Goal: Task Accomplishment & Management: Complete application form

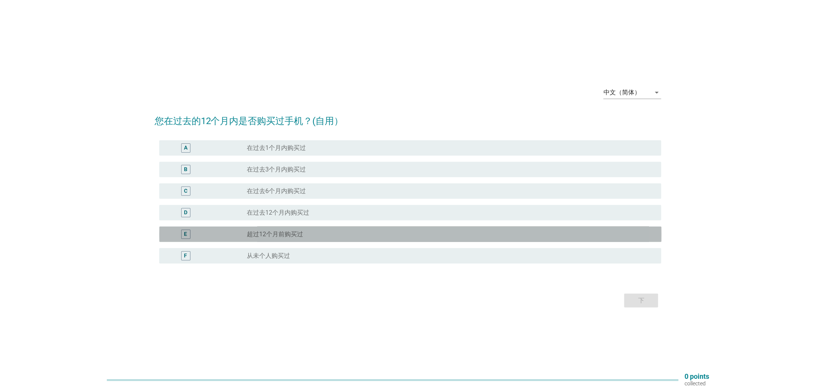
click at [270, 237] on label "超过12个月前购买过" at bounding box center [275, 235] width 56 height 8
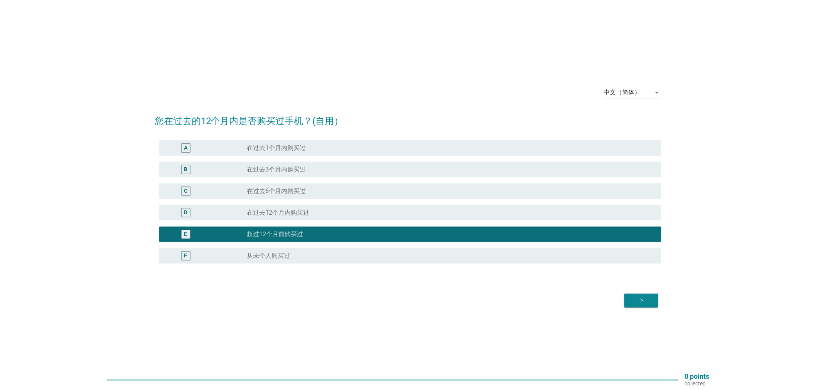
click at [296, 209] on label "在过去12个月内购买过" at bounding box center [278, 213] width 62 height 8
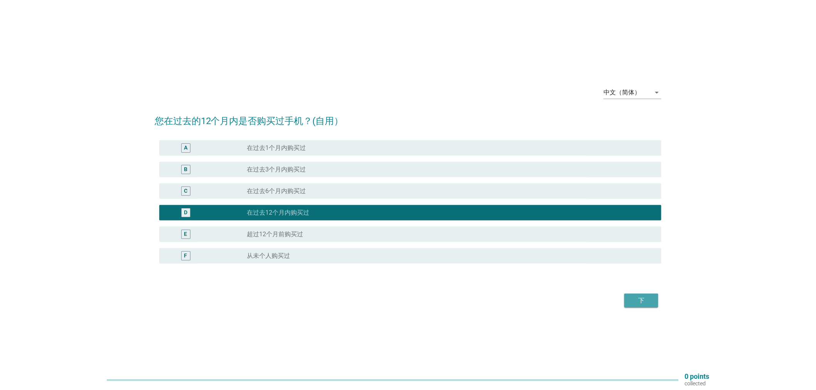
click at [635, 305] on div "下" at bounding box center [642, 300] width 22 height 9
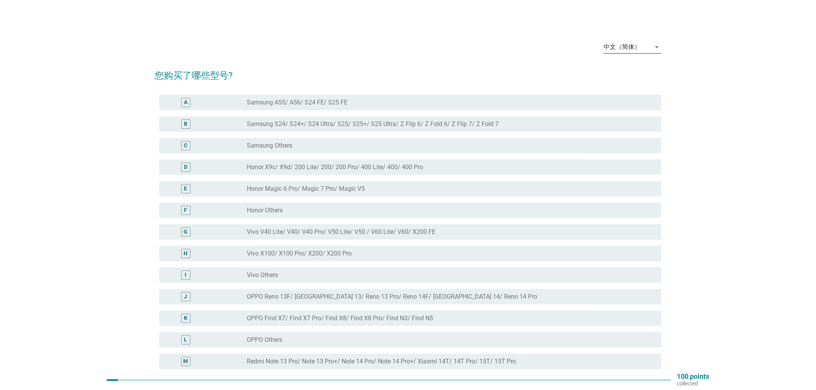
click at [628, 49] on div "中文（简体）" at bounding box center [622, 47] width 37 height 7
click at [628, 54] on div "English" at bounding box center [633, 53] width 46 height 9
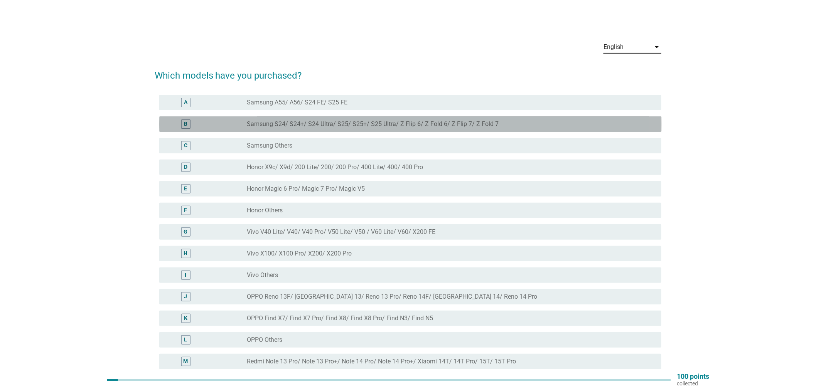
click at [312, 126] on label "Samsung S24/ S24+/ S24 Ultra/ S25/ S25+/ S25 Ultra/ Z Flip 6/ Z Fold 6/ Z Flip …" at bounding box center [373, 124] width 252 height 8
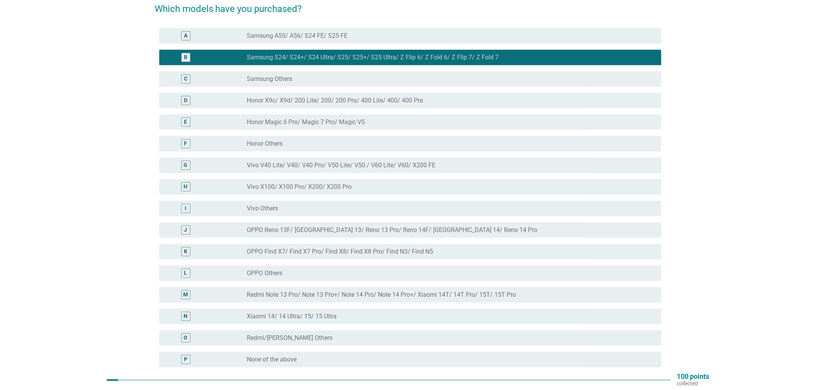
scroll to position [144, 0]
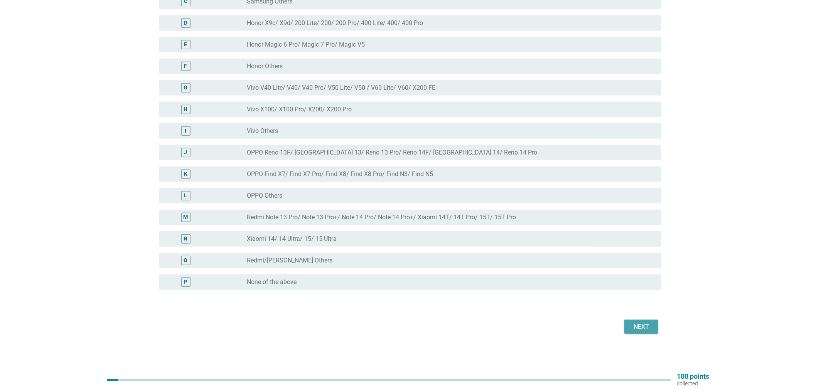
click at [633, 324] on div "Next" at bounding box center [642, 326] width 22 height 9
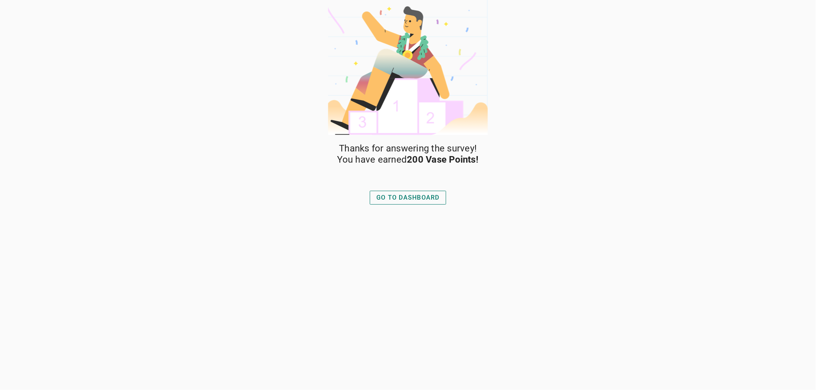
click at [383, 202] on div "GO TO DASHBOARD" at bounding box center [407, 197] width 63 height 9
